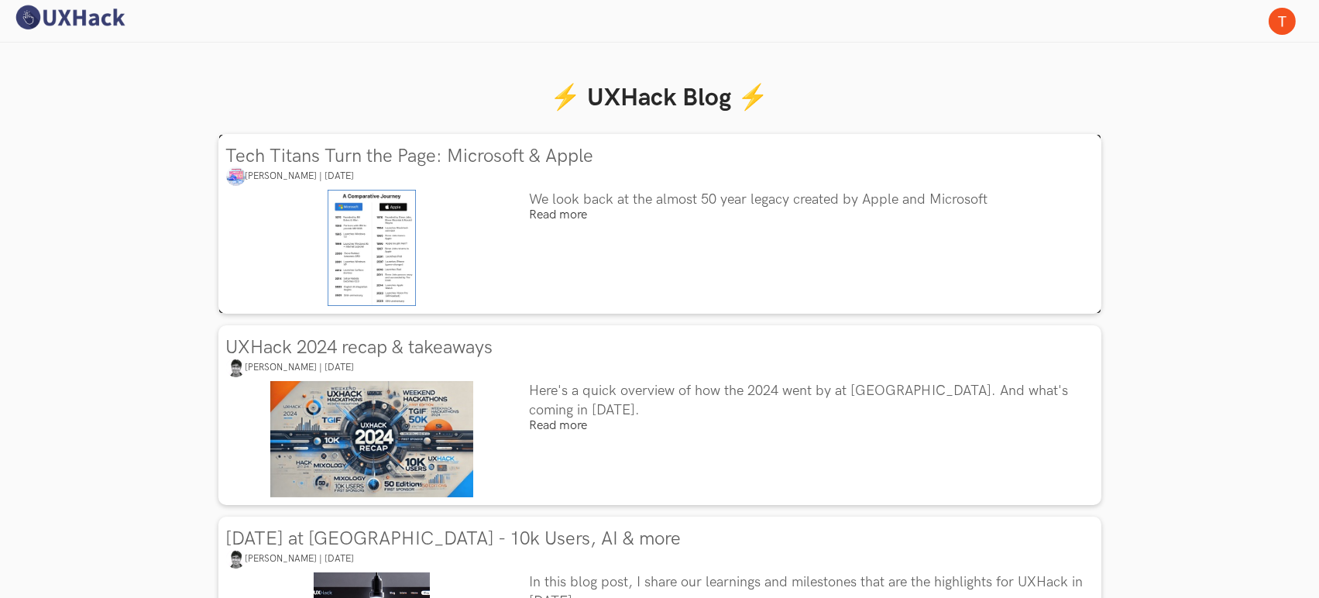
click at [506, 158] on h3 "Tech Titans Turn the Page: Microsoft & Apple" at bounding box center [663, 156] width 875 height 21
click at [88, 15] on img at bounding box center [70, 17] width 116 height 27
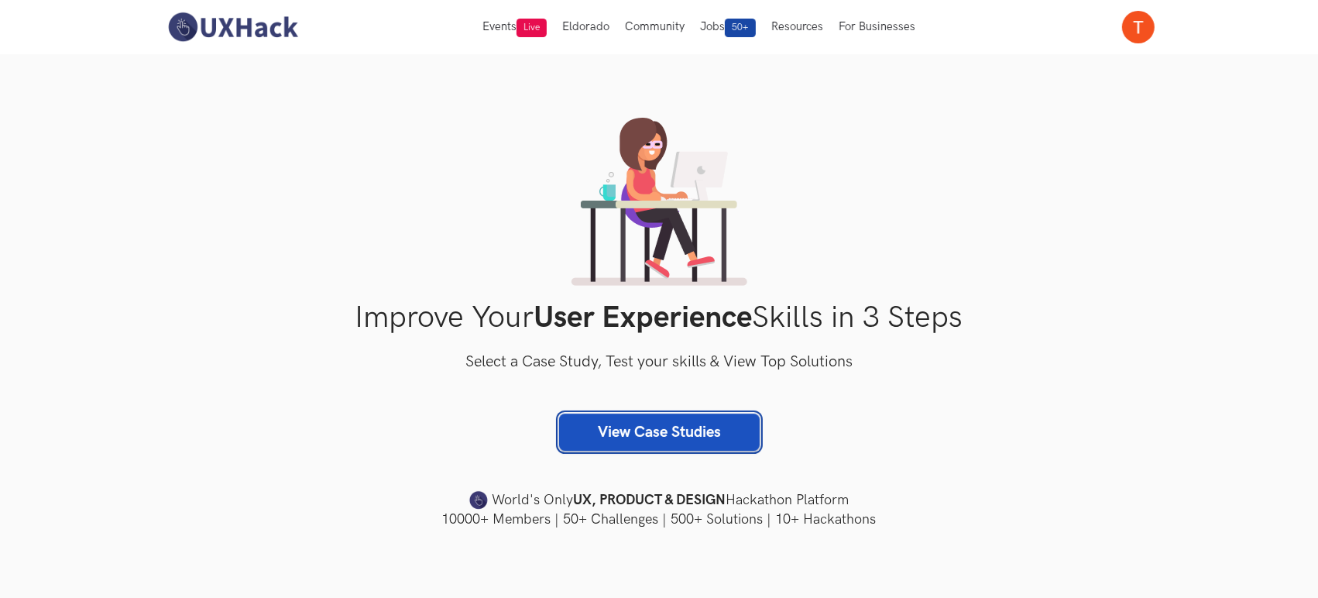
click at [623, 431] on link "View Case Studies" at bounding box center [659, 431] width 201 height 37
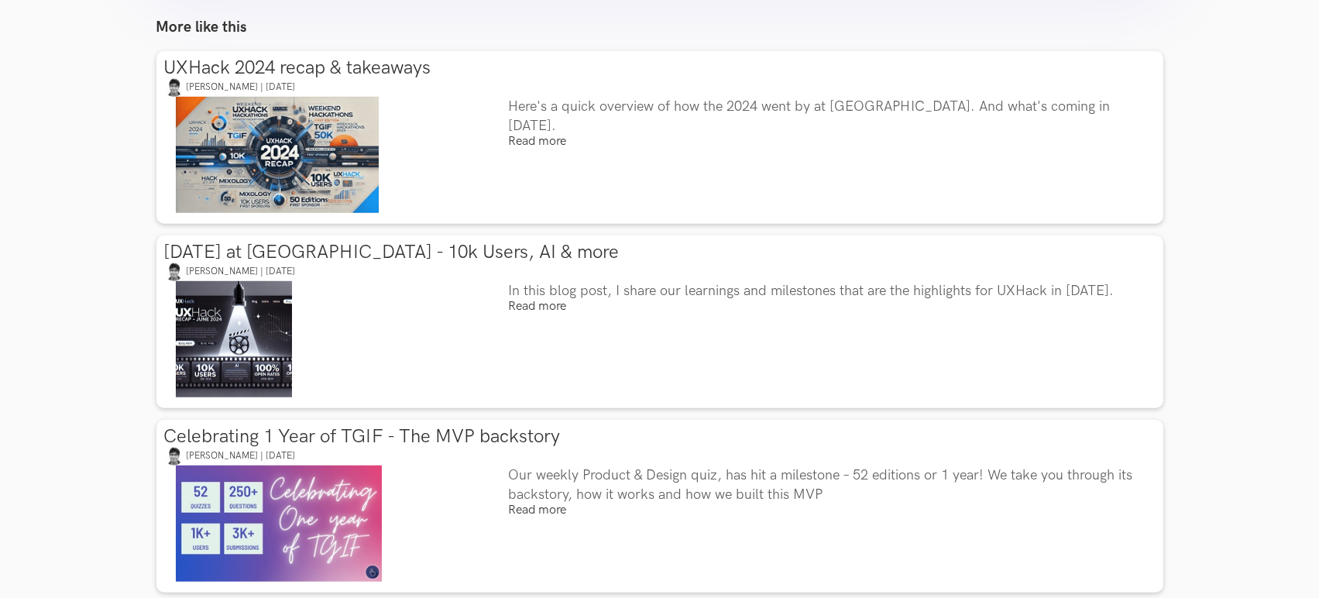
scroll to position [2428, 0]
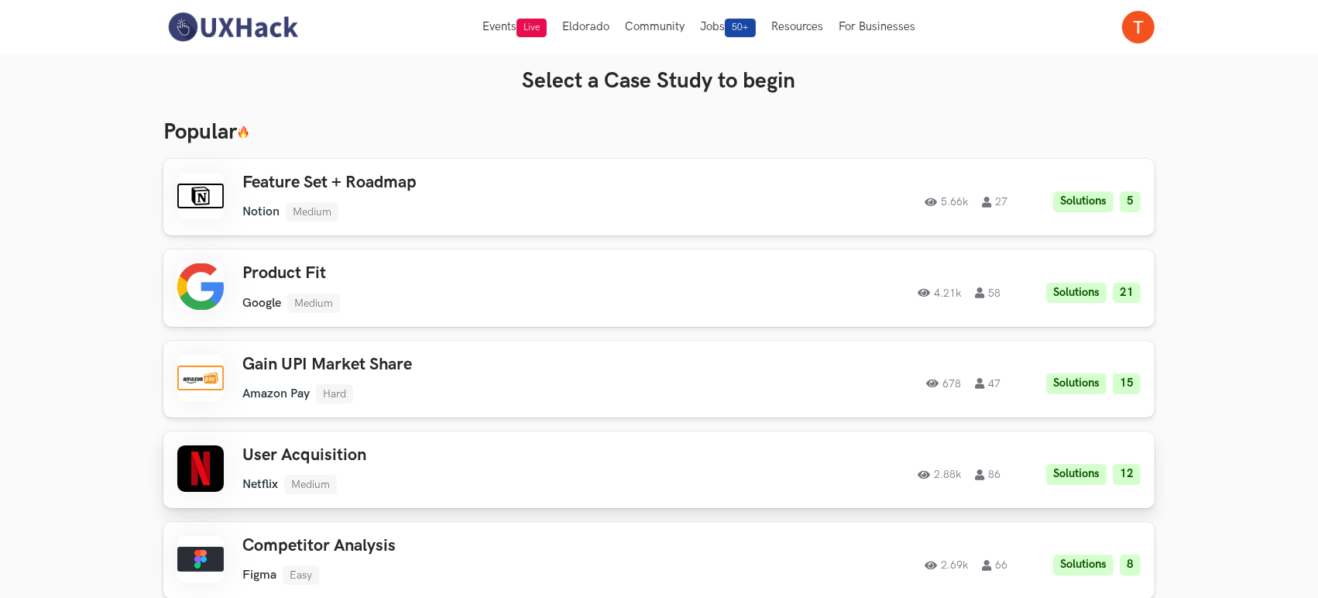
click at [554, 465] on div "User Acquisition Netflix Medium Netflix Medium Solutions 12 2.88k 86" at bounding box center [462, 469] width 440 height 49
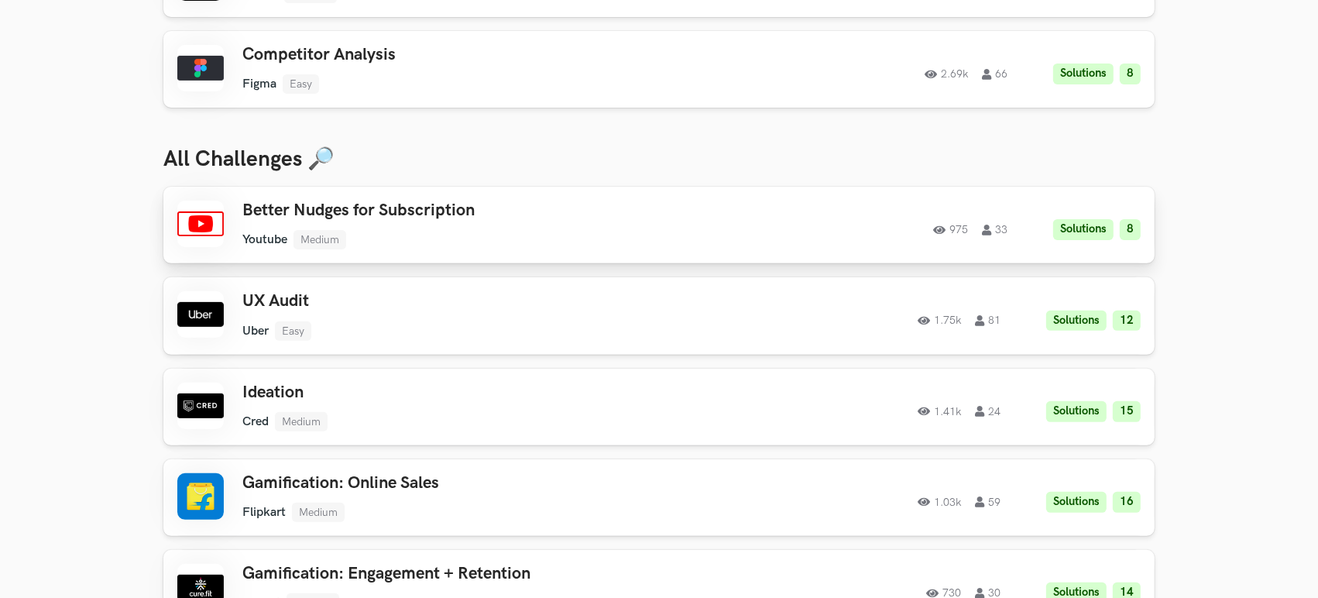
scroll to position [497, 0]
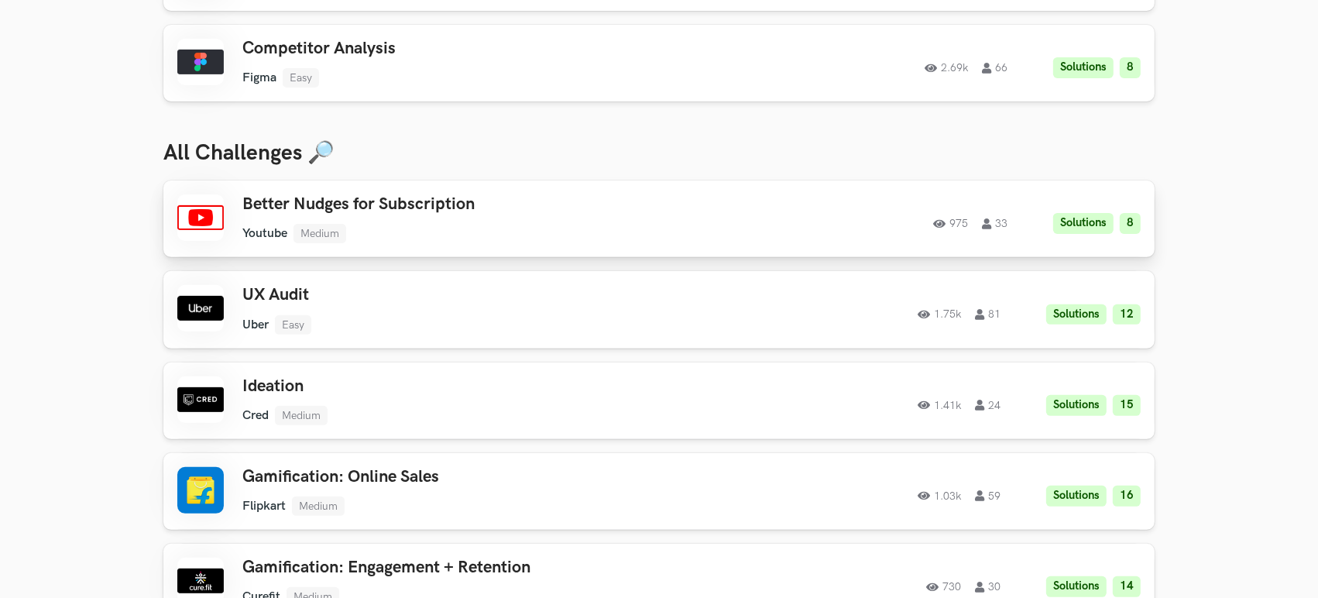
click at [462, 219] on div "Better Nudges for Subscription Youtube Medium Youtube Medium Solutions 8 975 33" at bounding box center [462, 218] width 440 height 49
click at [335, 302] on h3 "UX Audit" at bounding box center [462, 295] width 440 height 20
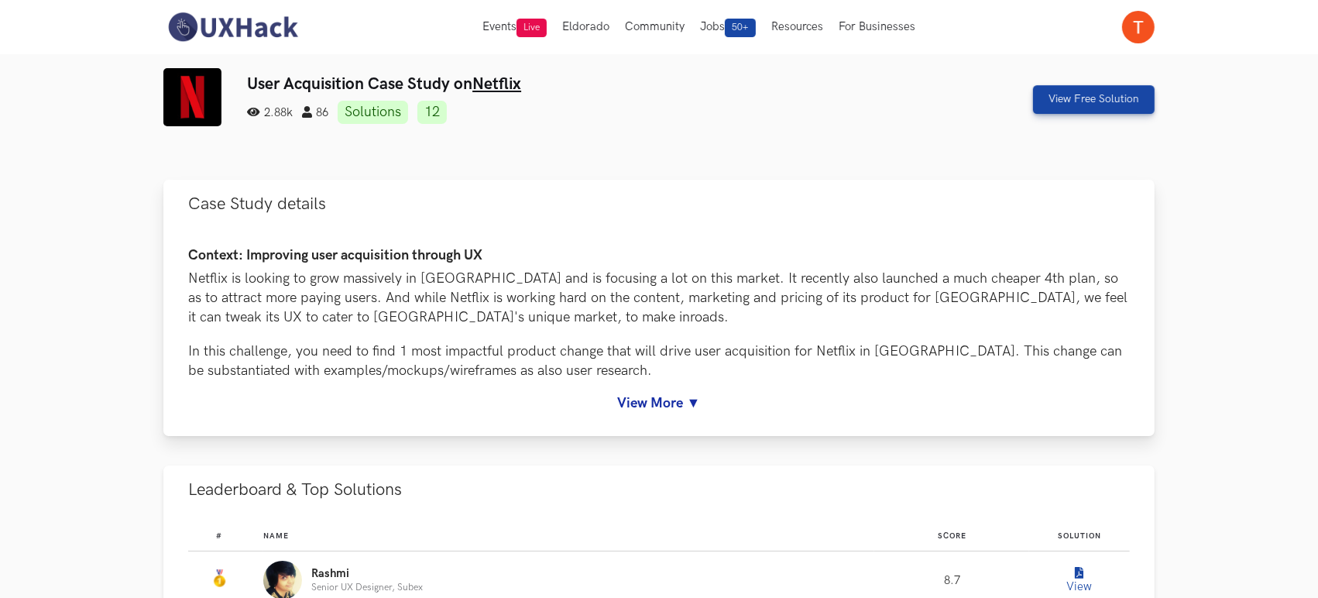
click at [674, 395] on link "View More ▼" at bounding box center [659, 403] width 942 height 16
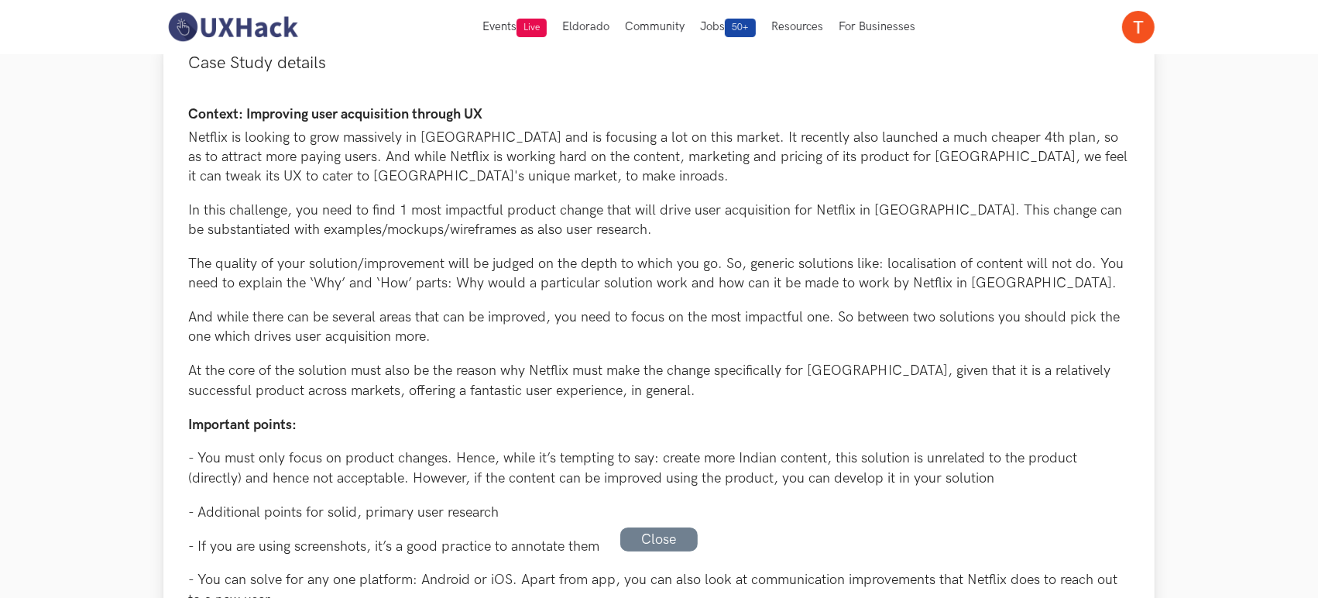
scroll to position [146, 0]
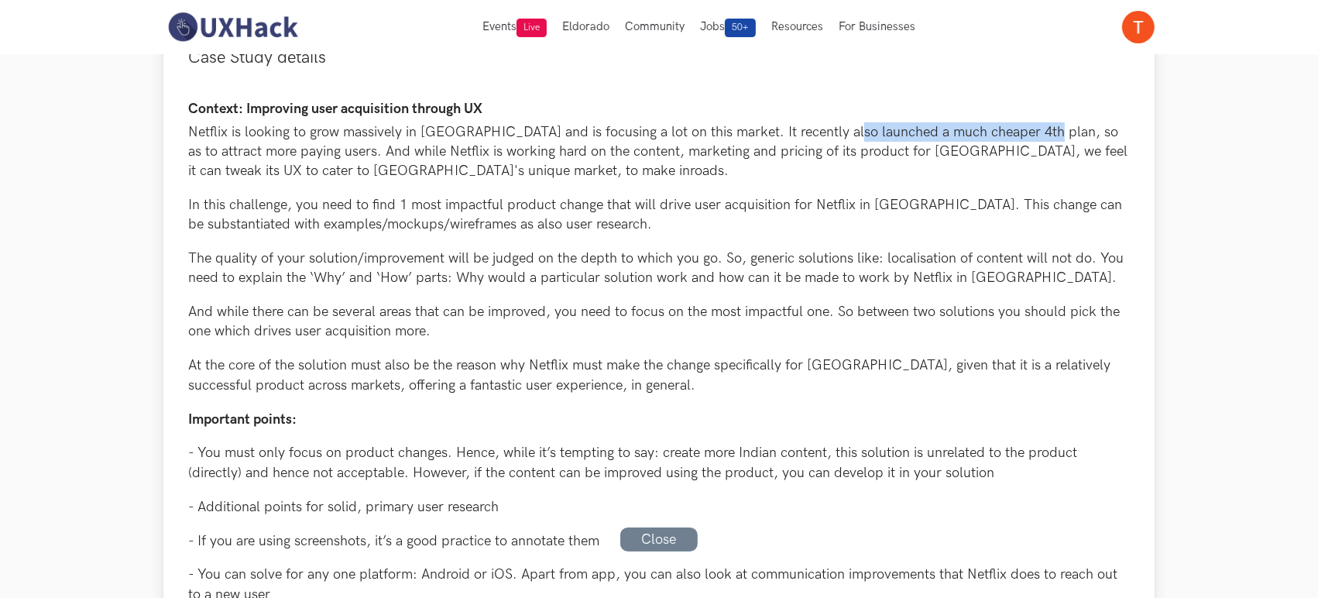
drag, startPoint x: 828, startPoint y: 129, endPoint x: 1022, endPoint y: 128, distance: 194.3
click at [1022, 128] on p "Netflix is looking to grow massively in India and is focusing a lot on this mar…" at bounding box center [659, 151] width 942 height 59
click at [733, 180] on div "Context: Improving user acquisition through UX Netflix is looking to grow massi…" at bounding box center [659, 488] width 942 height 775
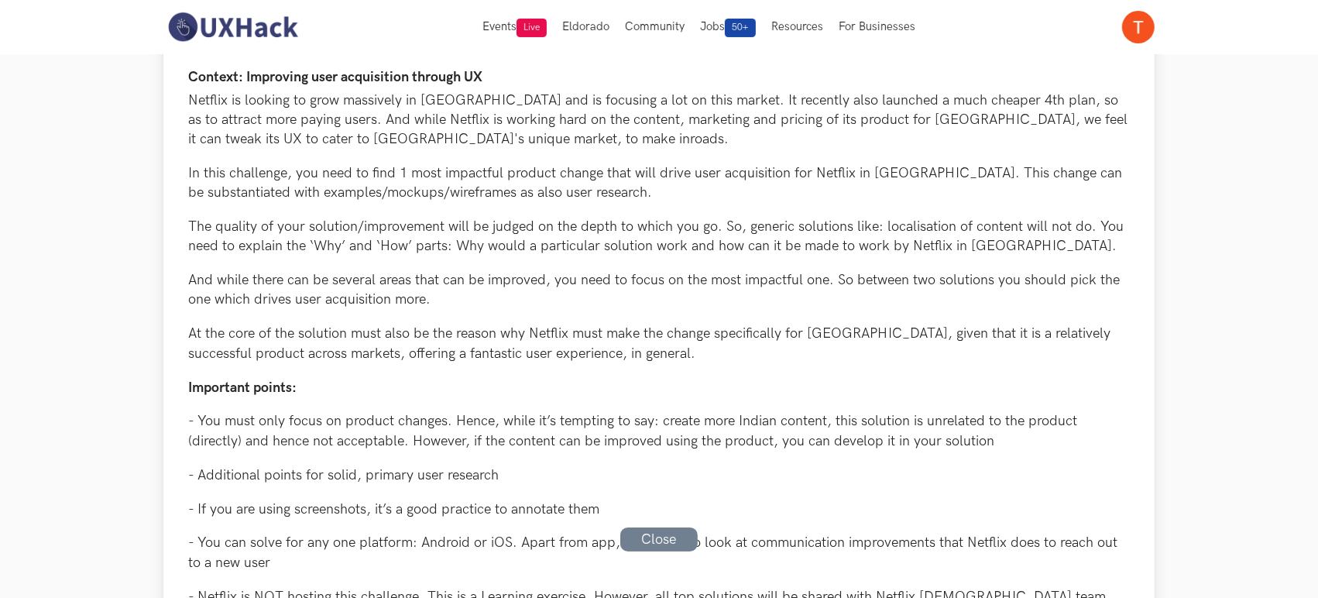
scroll to position [183, 0]
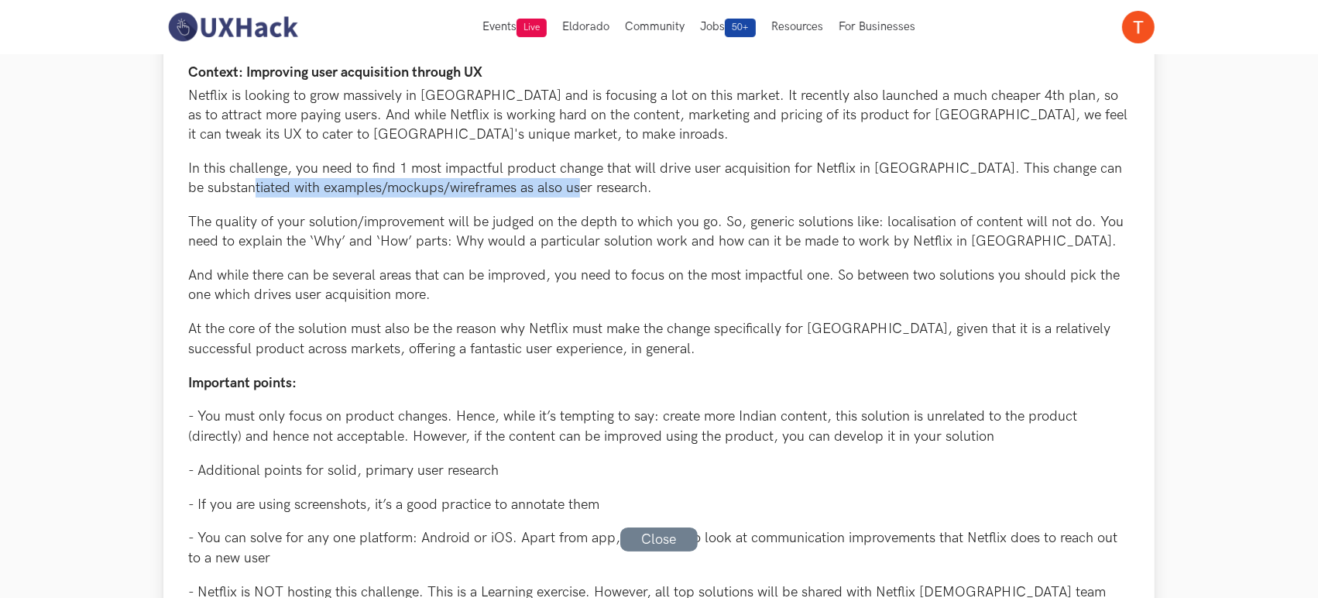
drag, startPoint x: 221, startPoint y: 184, endPoint x: 552, endPoint y: 180, distance: 331.4
click at [552, 180] on p "In this challenge, you need to find 1 most impactful product change that will d…" at bounding box center [659, 178] width 942 height 39
click at [461, 223] on p "The quality of your solution/improvement will be judged on the depth to which y…" at bounding box center [659, 231] width 942 height 39
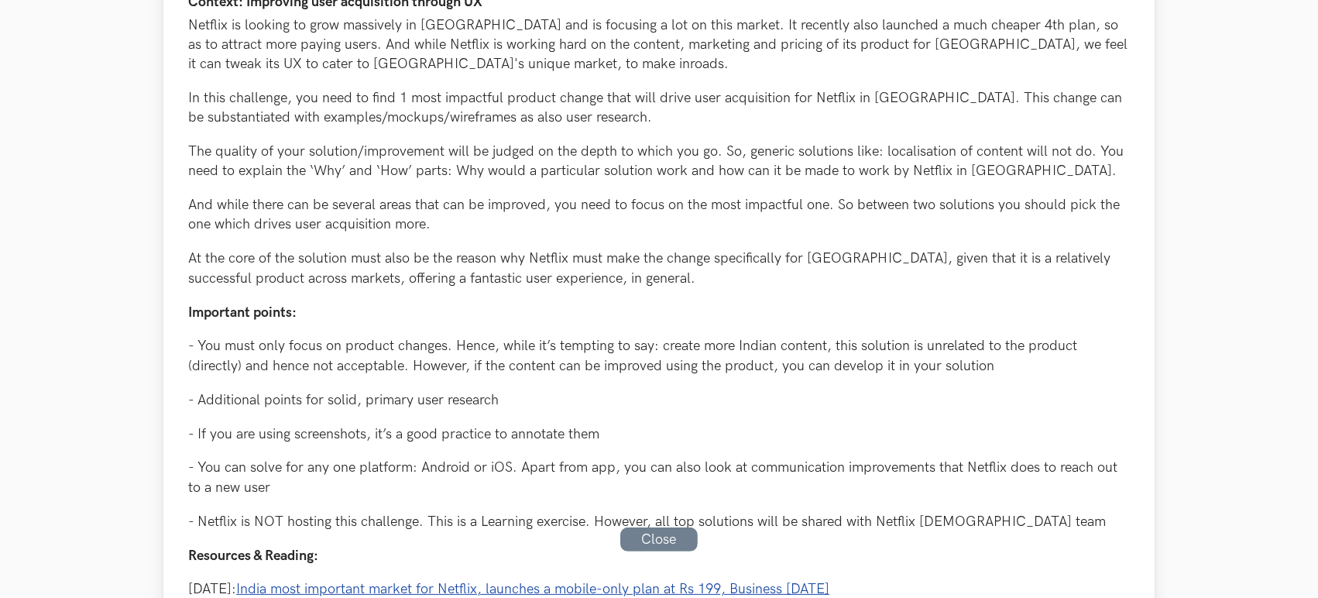
scroll to position [255, 0]
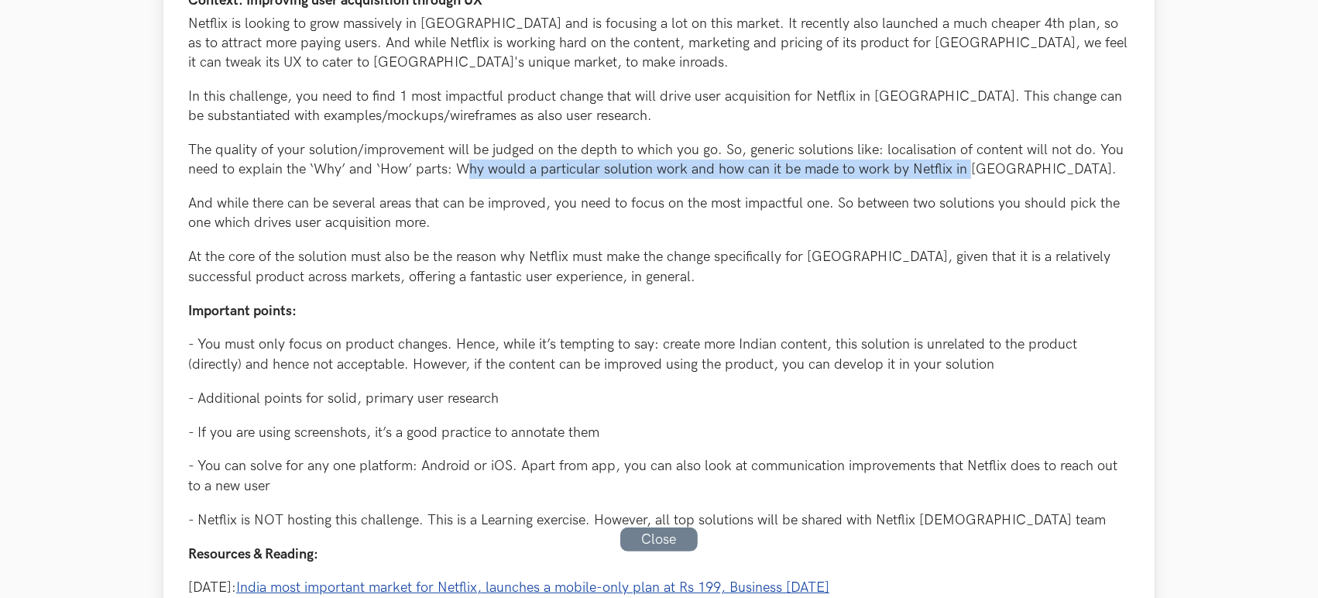
drag, startPoint x: 472, startPoint y: 163, endPoint x: 966, endPoint y: 164, distance: 494.8
click at [966, 164] on p "The quality of your solution/improvement will be judged on the depth to which y…" at bounding box center [659, 159] width 942 height 39
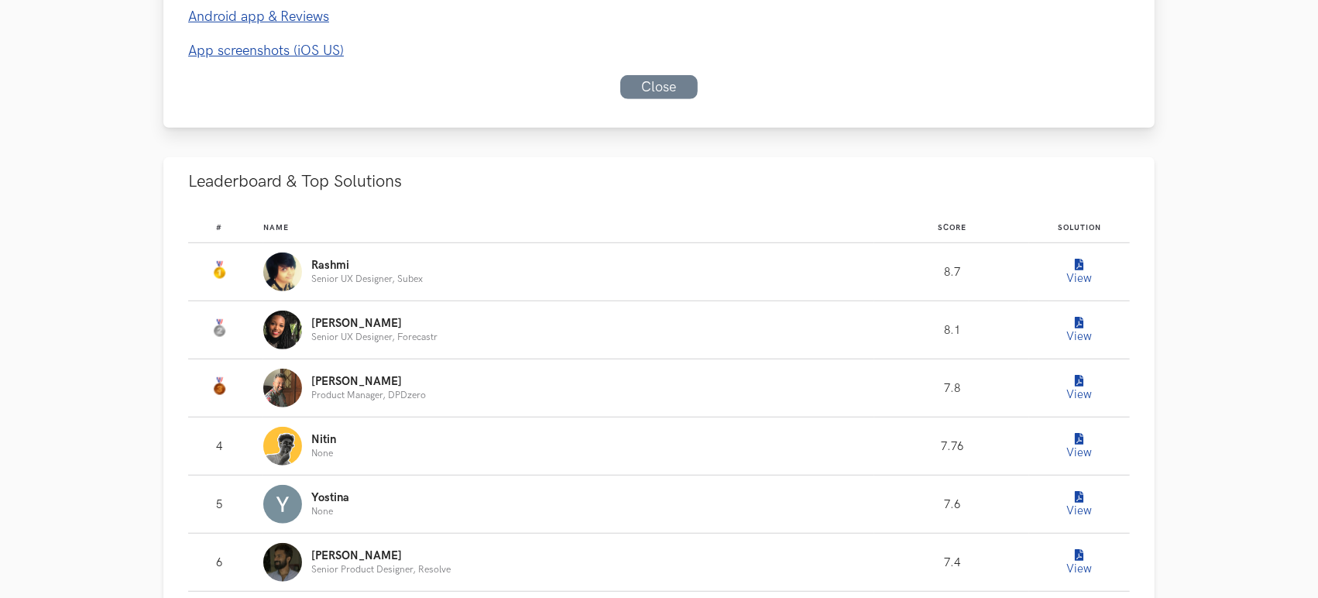
scroll to position [966, 0]
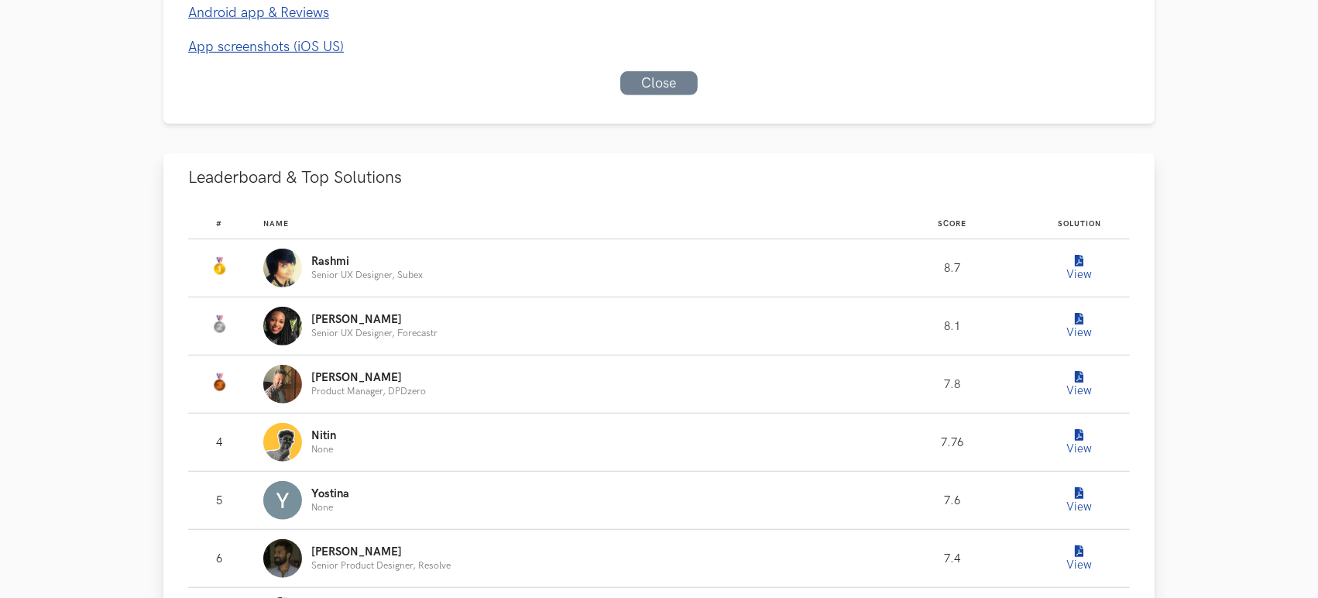
click at [1079, 267] on button "View" at bounding box center [1079, 267] width 31 height 31
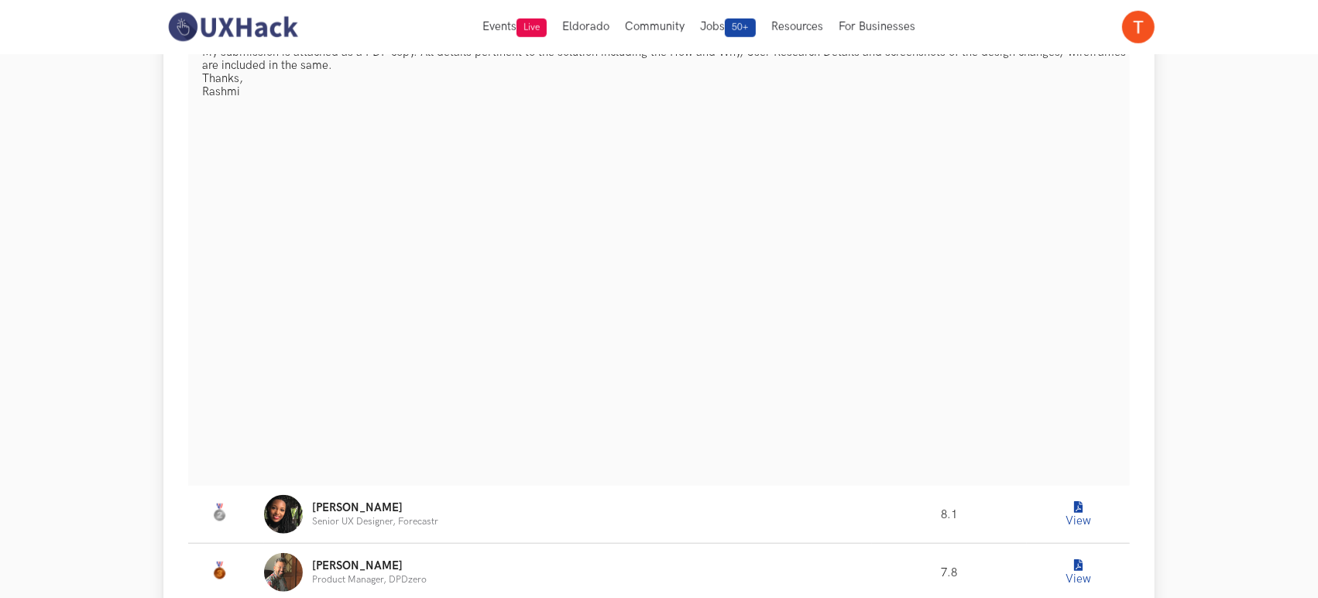
scroll to position [1214, 0]
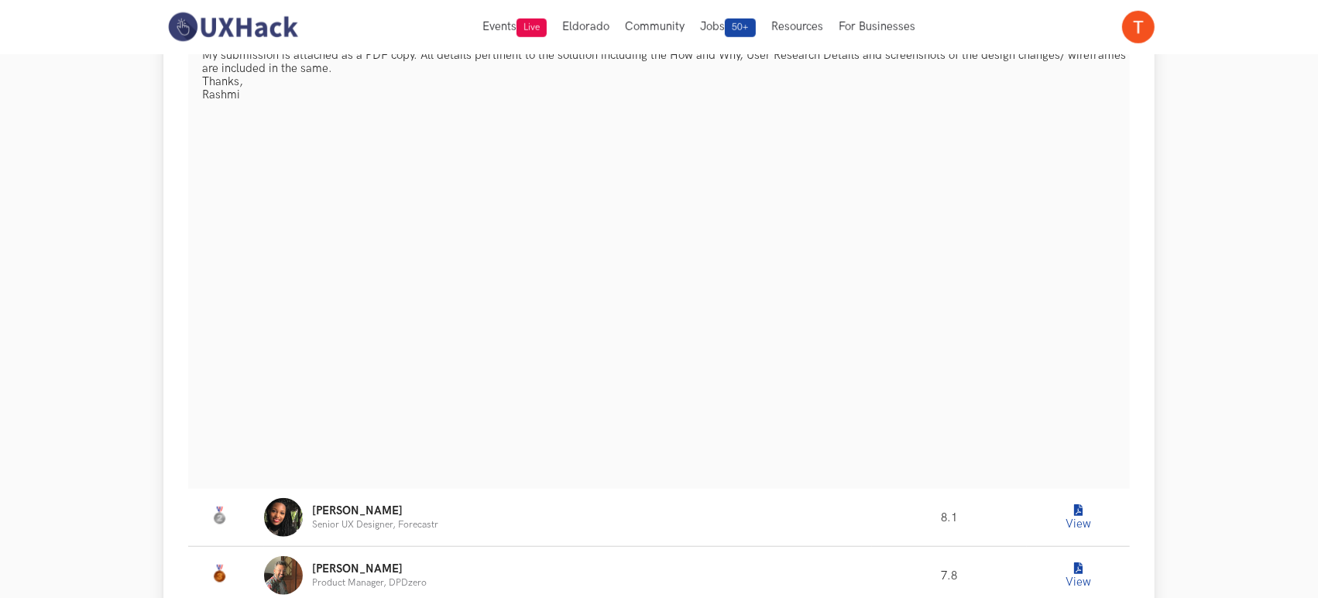
click at [1062, 523] on button "View" at bounding box center [1077, 517] width 31 height 31
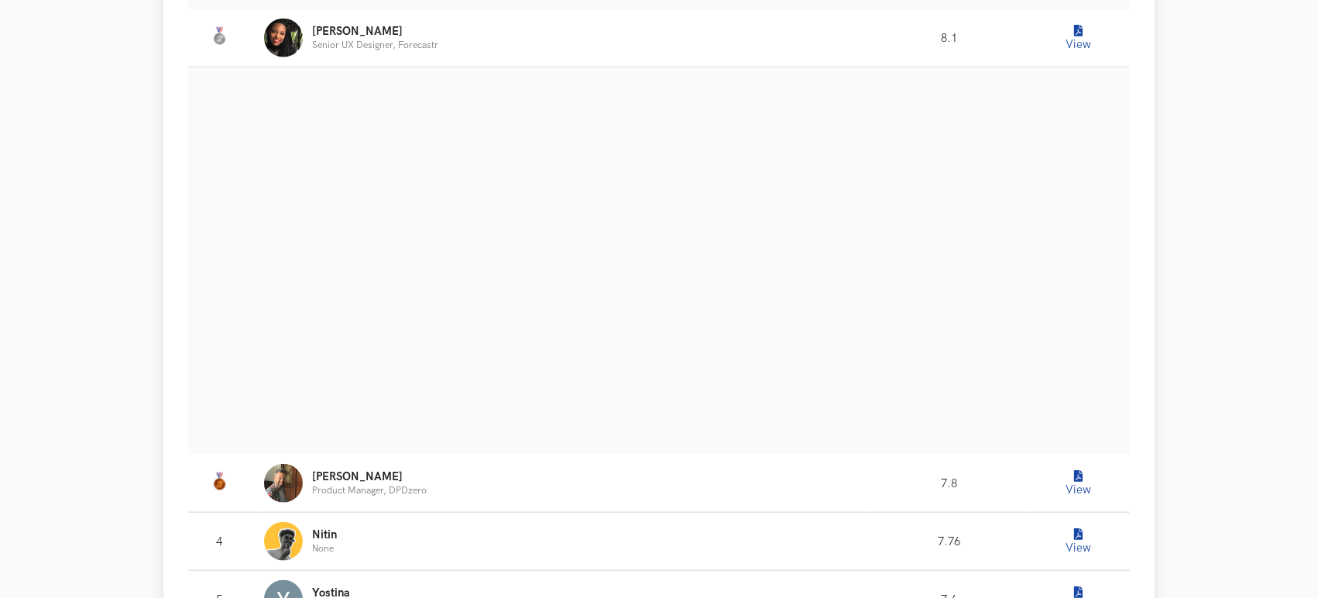
scroll to position [1666, 0]
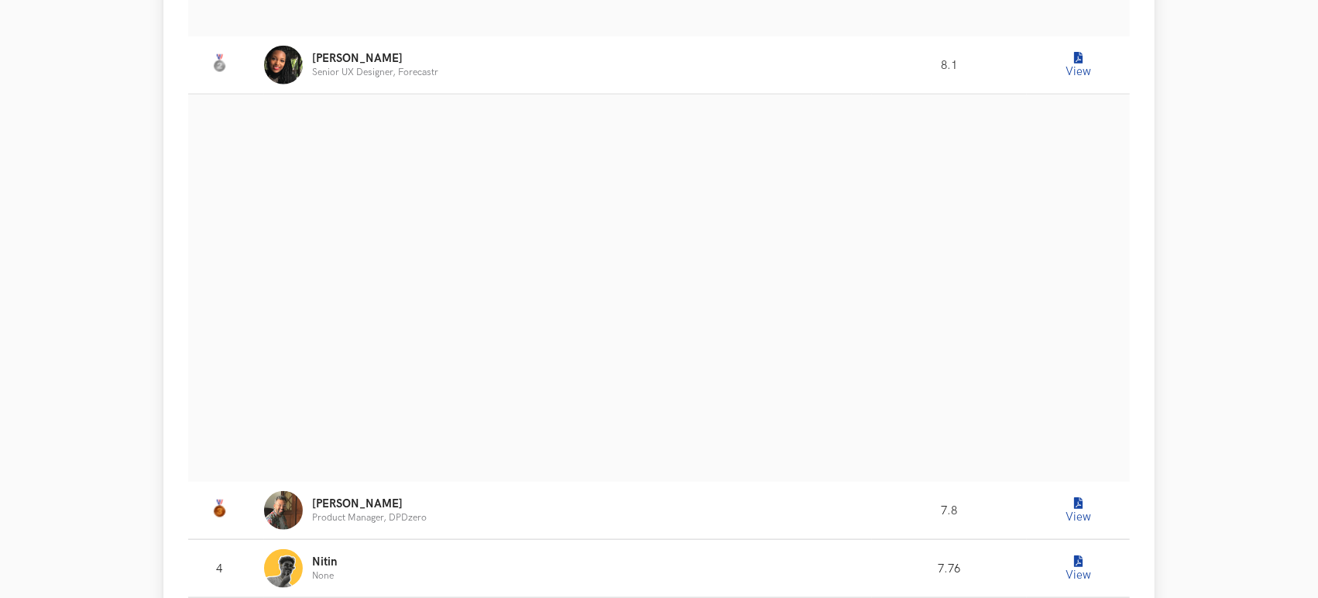
click at [396, 504] on p "[PERSON_NAME]" at bounding box center [369, 504] width 115 height 12
click at [342, 504] on p "[PERSON_NAME]" at bounding box center [369, 504] width 115 height 12
click at [1075, 518] on button "View" at bounding box center [1077, 510] width 31 height 31
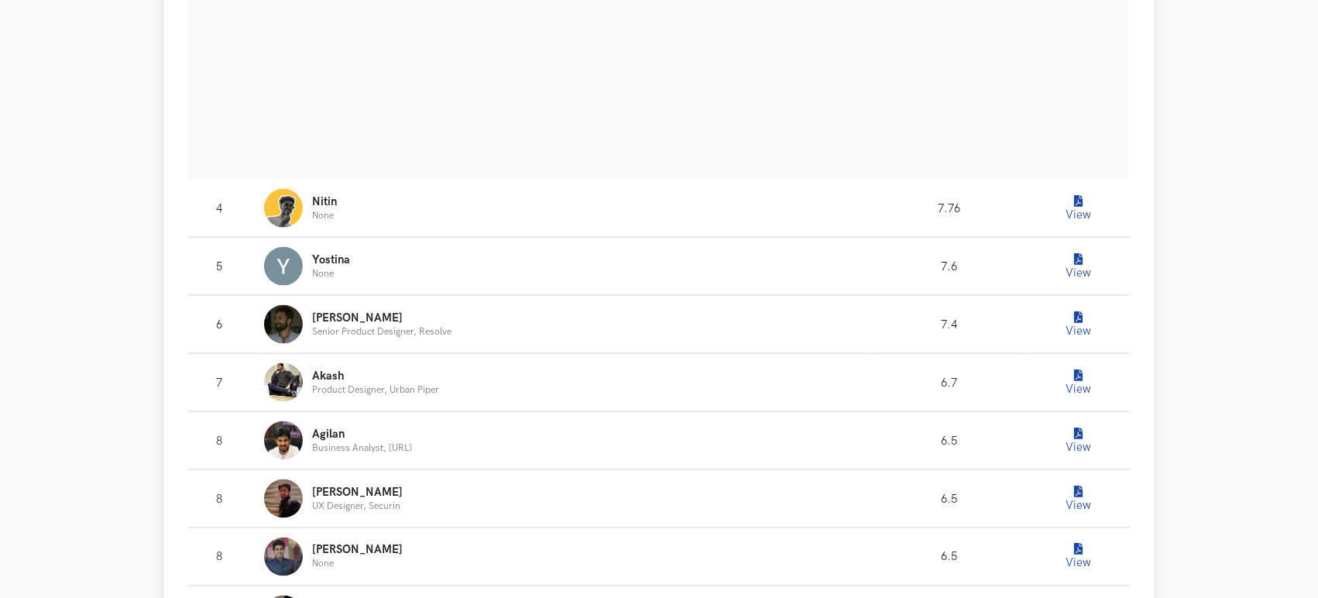
scroll to position [2428, 0]
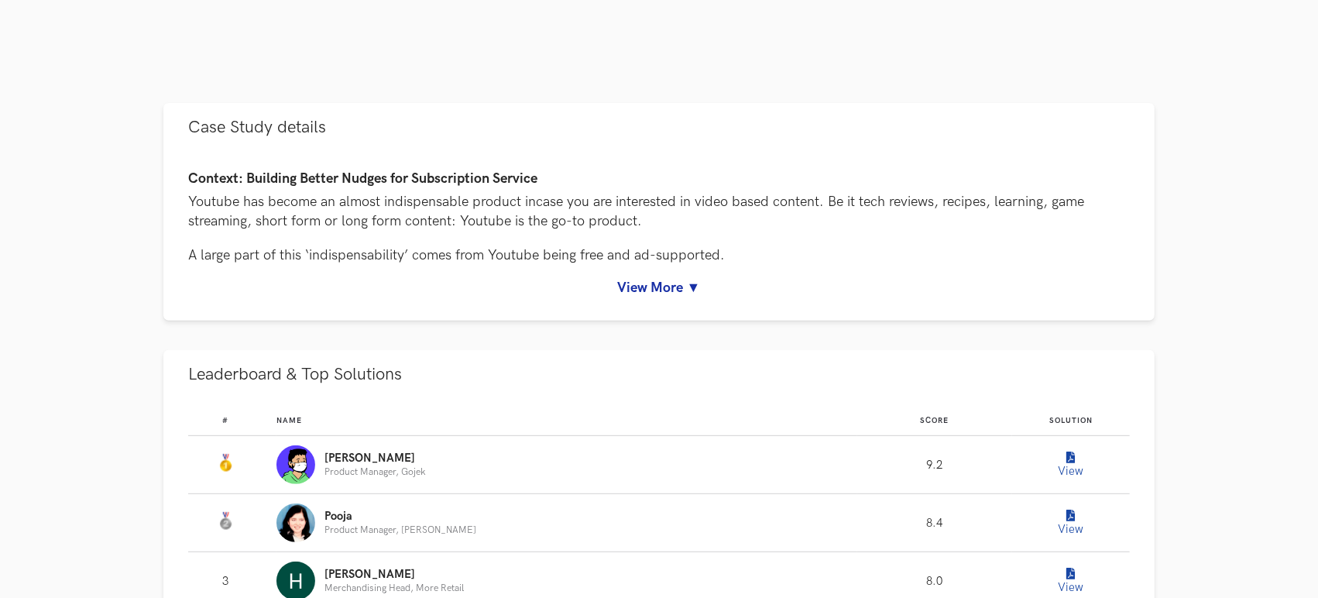
scroll to position [628, 0]
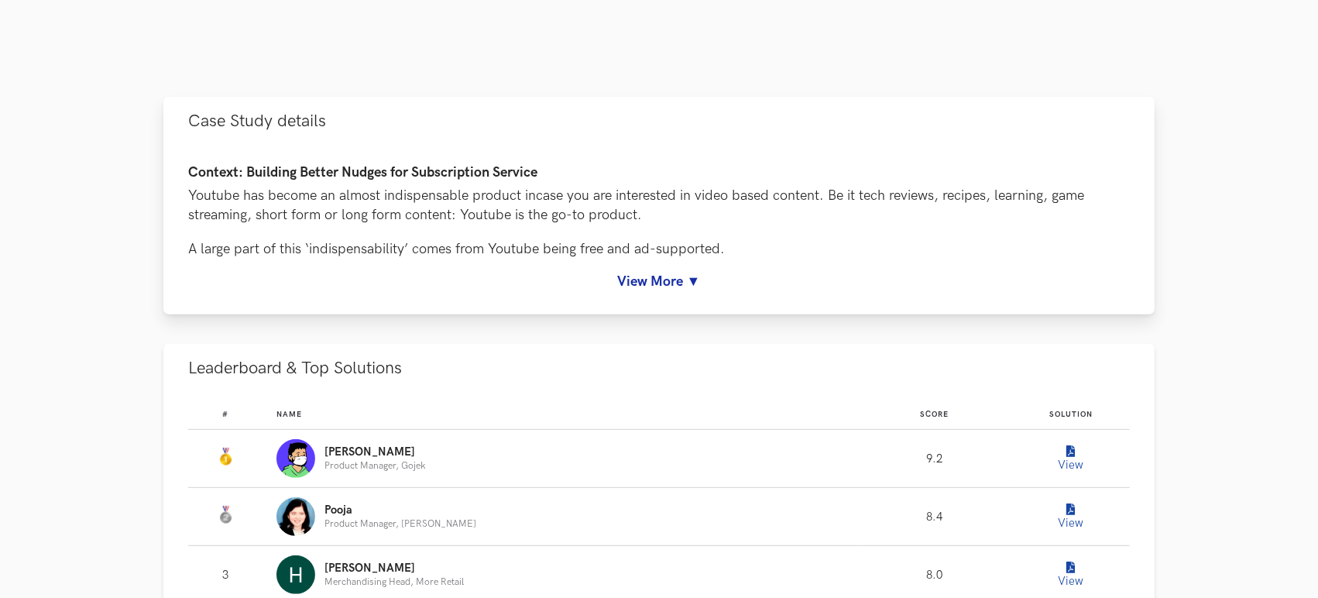
click at [657, 281] on link "View More ▼" at bounding box center [659, 281] width 942 height 16
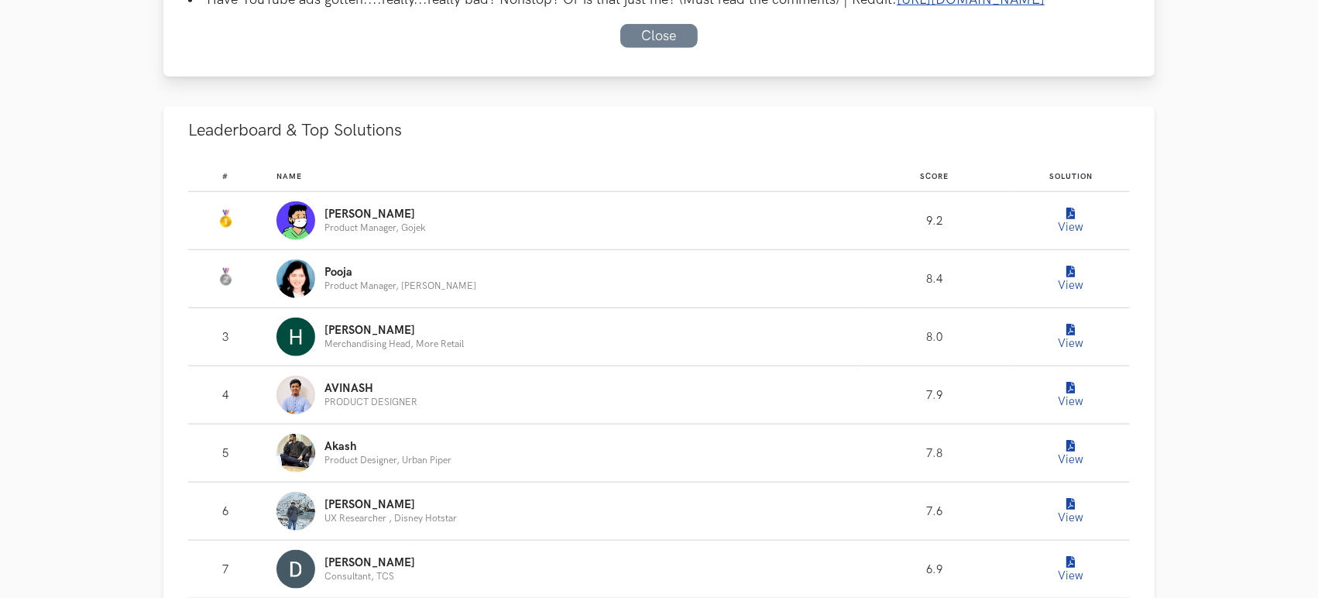
scroll to position [1696, 0]
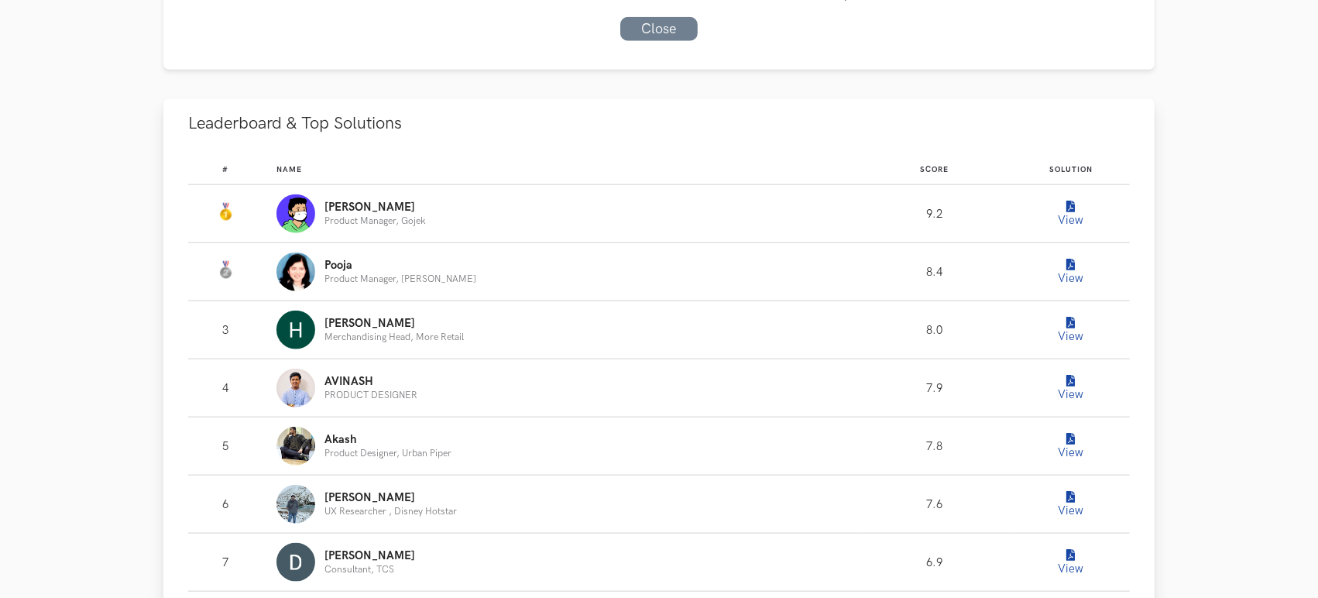
click at [1072, 229] on button "View" at bounding box center [1070, 213] width 31 height 31
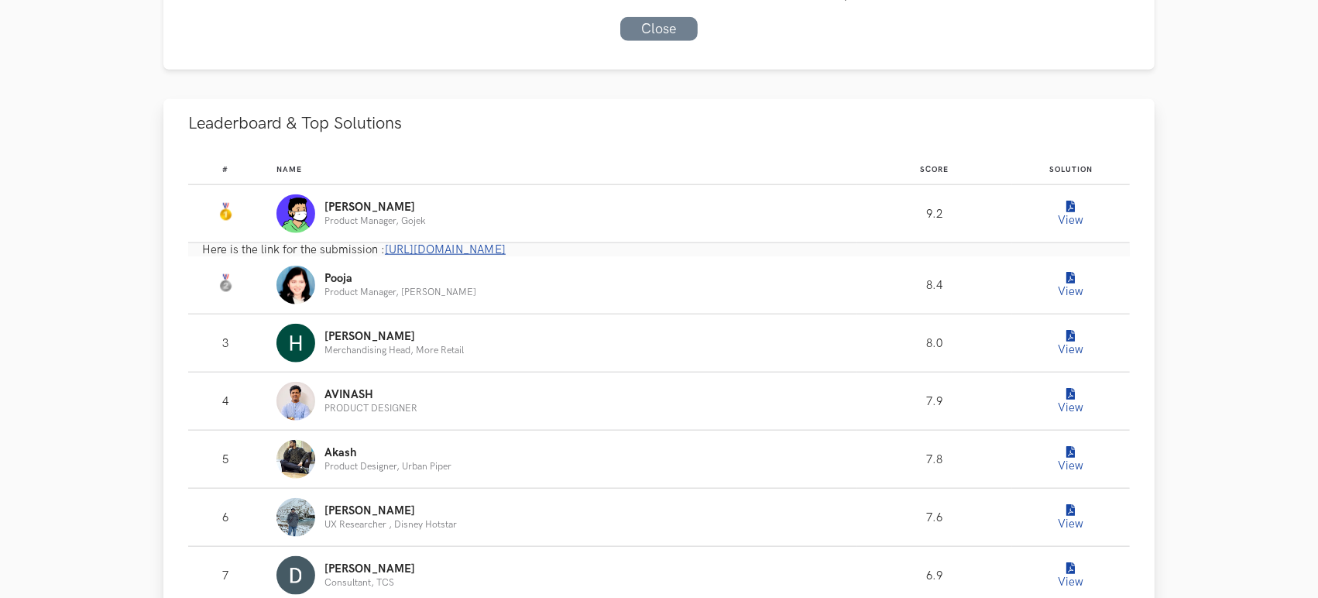
click at [506, 256] on span "https://www.notion.so/YouTube-c455273c31004ec294a29b78214ec8cf" at bounding box center [445, 249] width 121 height 13
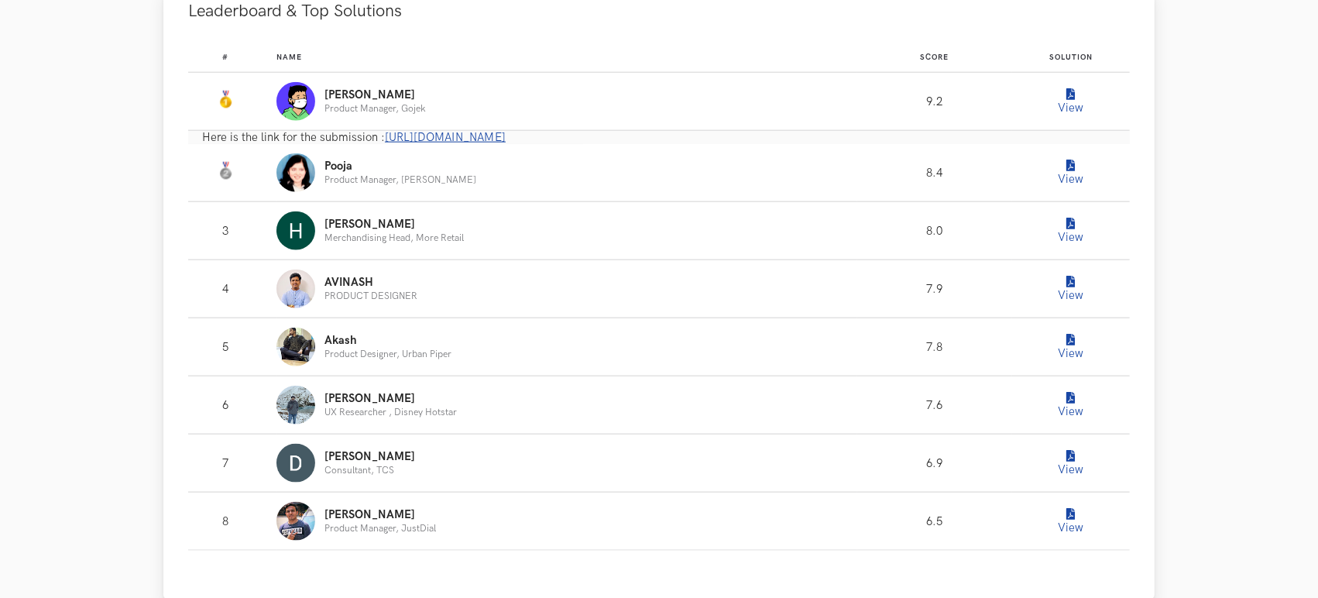
scroll to position [1815, 0]
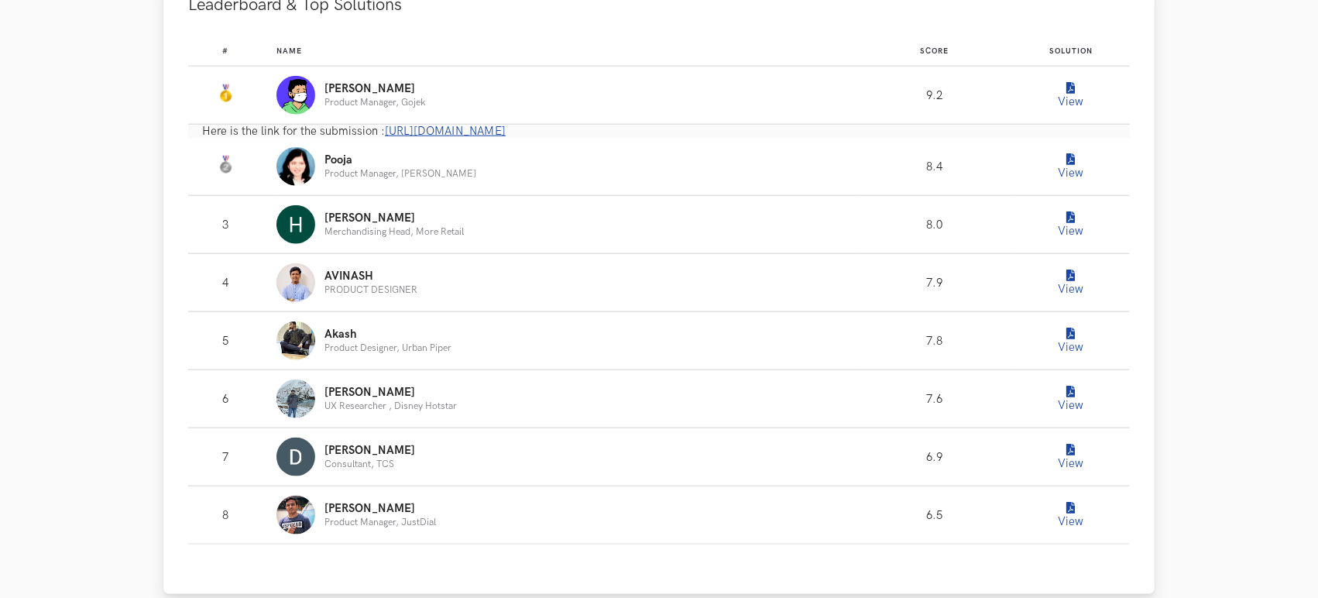
click at [1066, 166] on icon "Leaderboard" at bounding box center [1070, 160] width 9 height 12
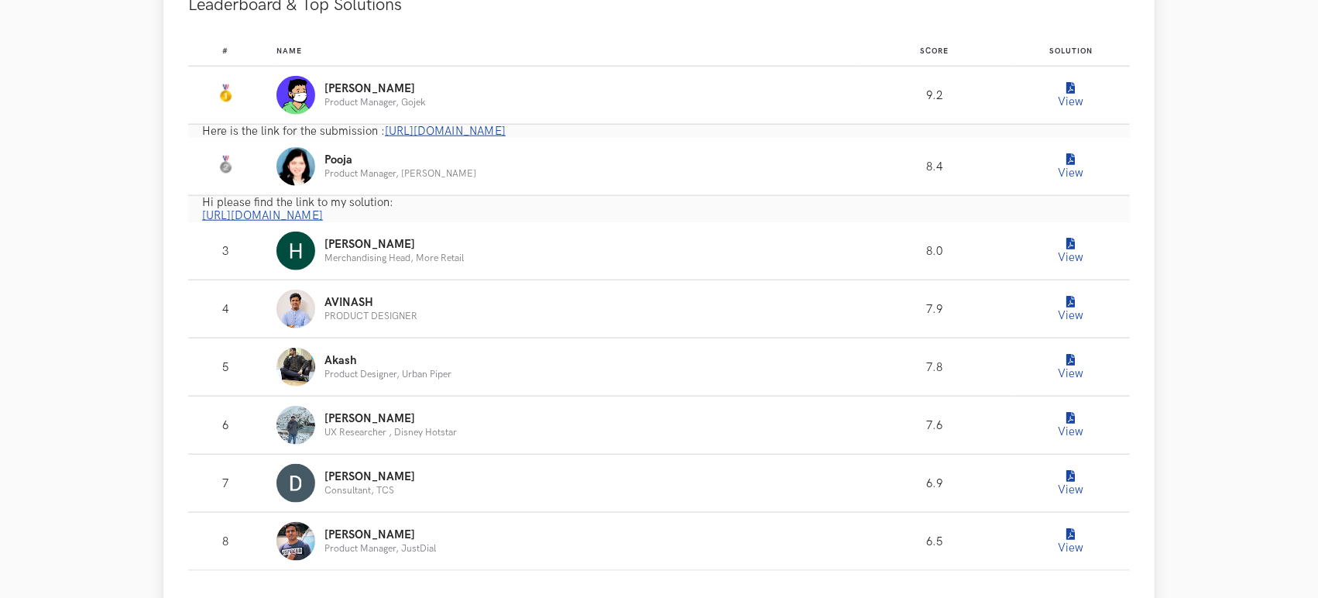
click at [323, 222] on span "https://www.notion.so/Building-Better-Nudges-for-Youtube-Subscription-Service-c…" at bounding box center [262, 215] width 121 height 13
